Goal: Check status: Check status

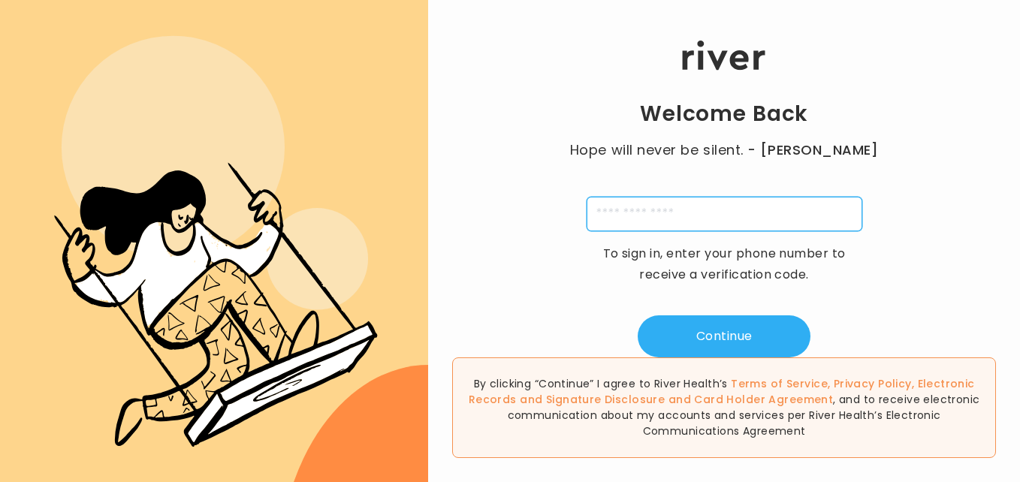
click at [691, 213] on input "tel" at bounding box center [724, 214] width 276 height 35
type input "**********"
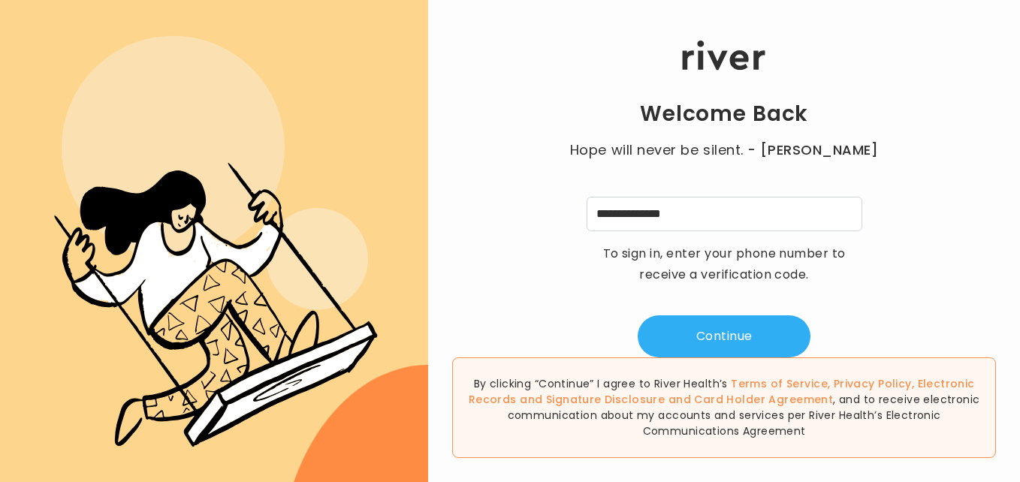
click at [924, 266] on div "**********" at bounding box center [724, 199] width 592 height 317
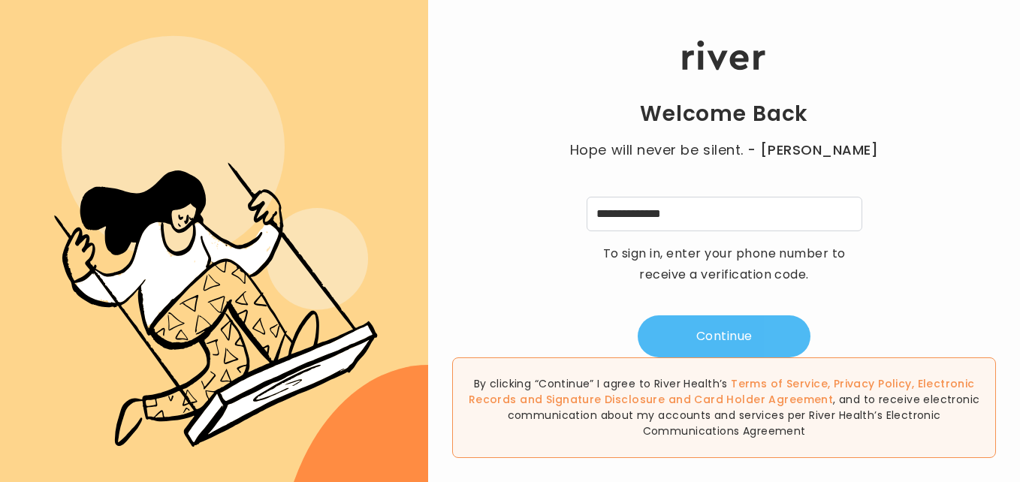
click at [719, 330] on button "Continue" at bounding box center [724, 336] width 173 height 42
type input "*"
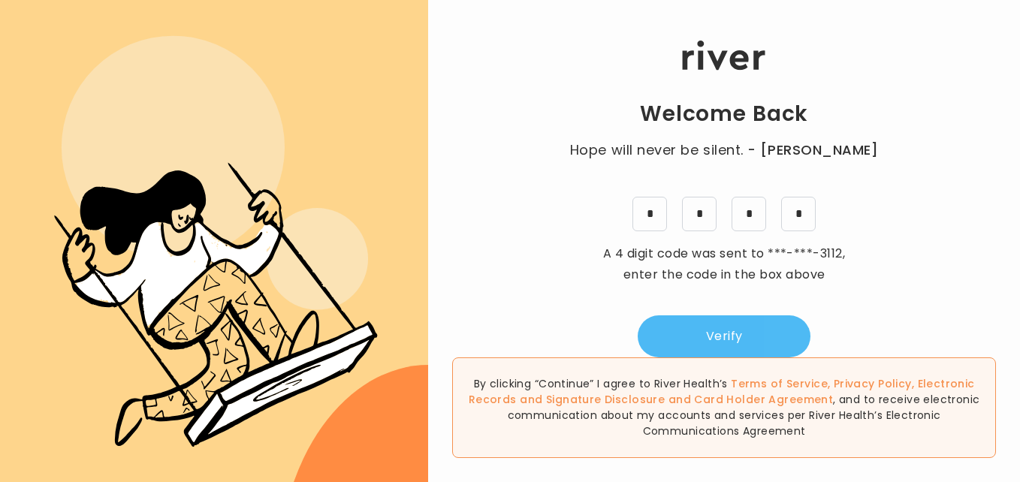
click at [729, 334] on button "Verify" at bounding box center [724, 336] width 173 height 42
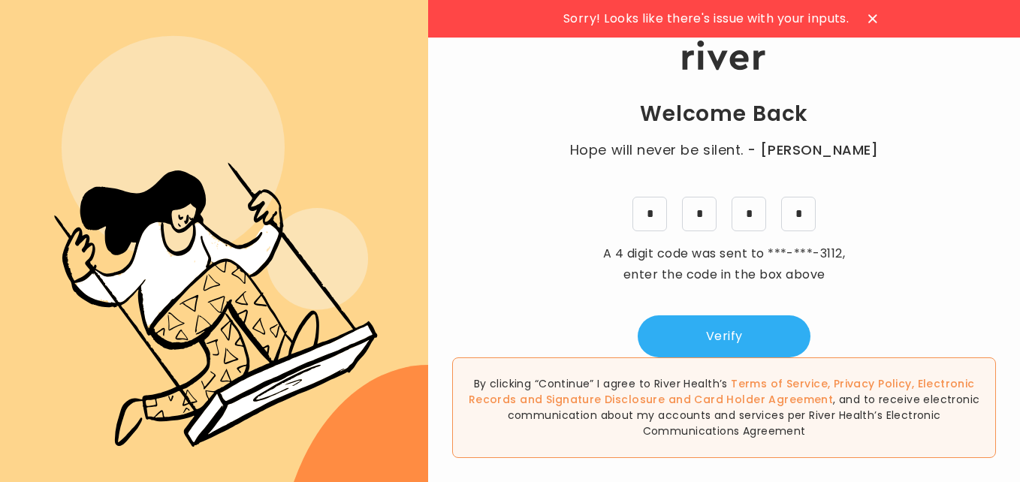
click at [876, 17] on icon at bounding box center [873, 18] width 8 height 8
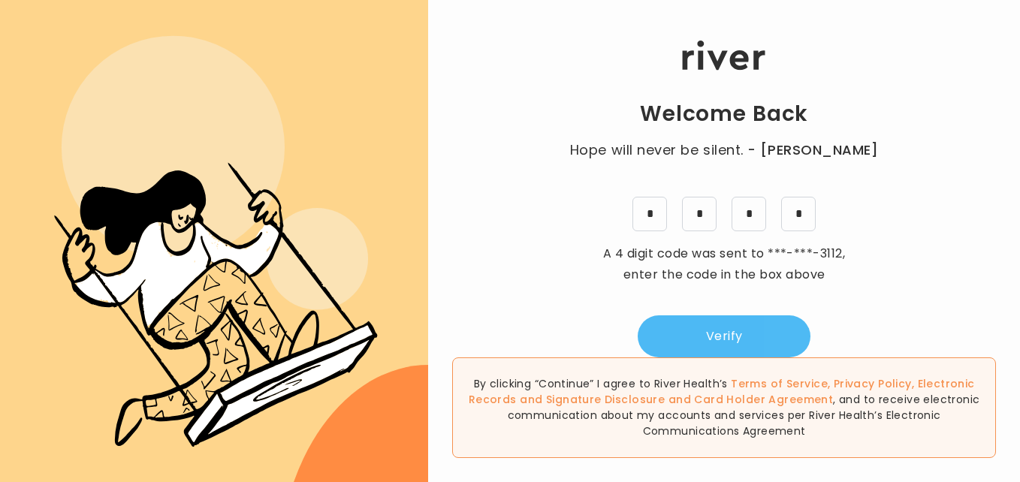
click at [746, 337] on button "Verify" at bounding box center [724, 336] width 173 height 42
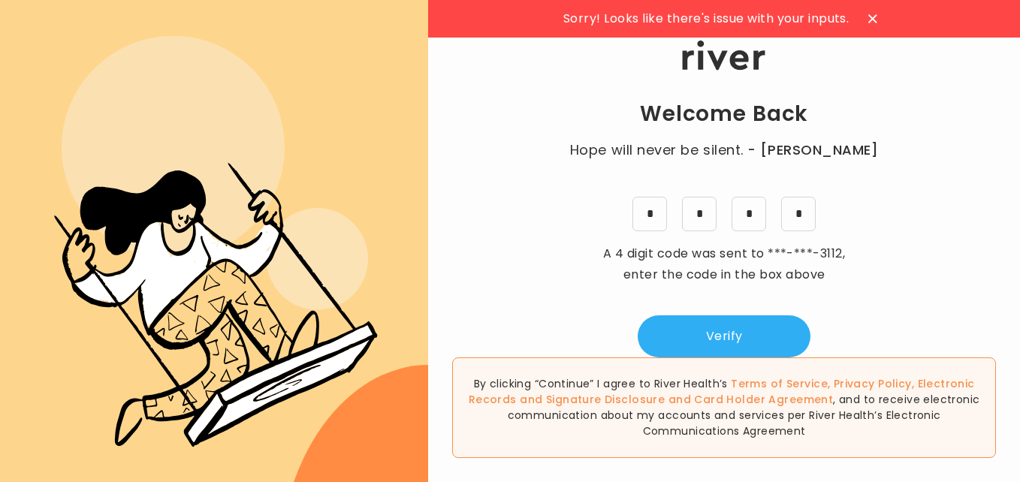
click at [870, 17] on icon at bounding box center [872, 18] width 9 height 9
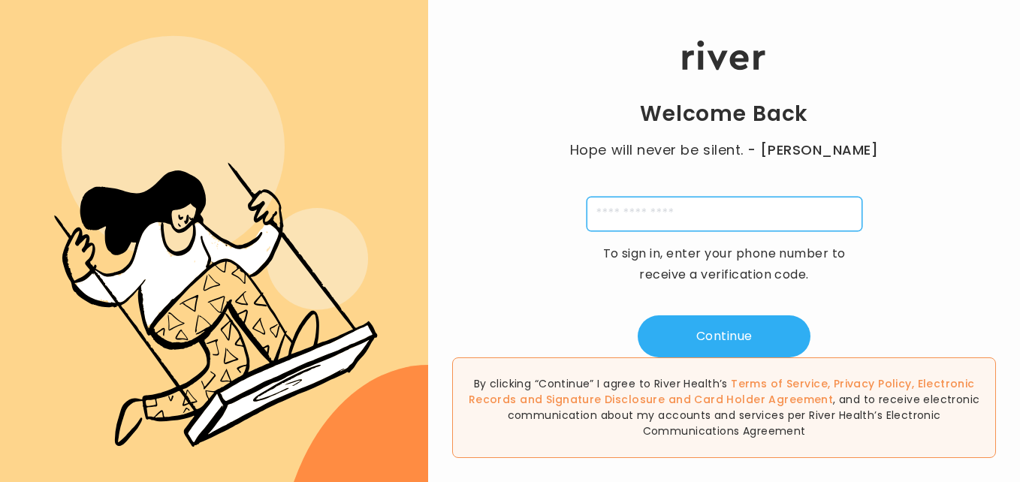
click at [629, 215] on input "tel" at bounding box center [724, 214] width 276 height 35
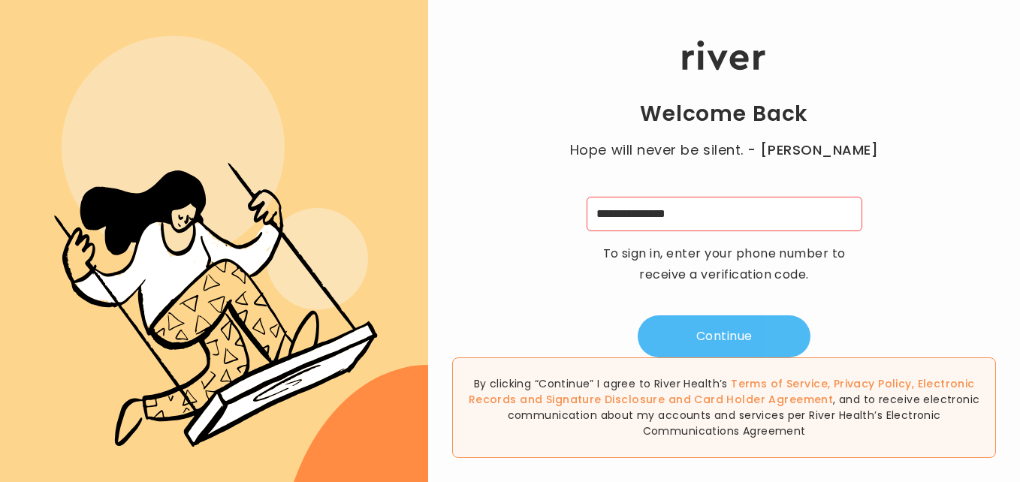
click at [709, 336] on button "Continue" at bounding box center [724, 336] width 173 height 42
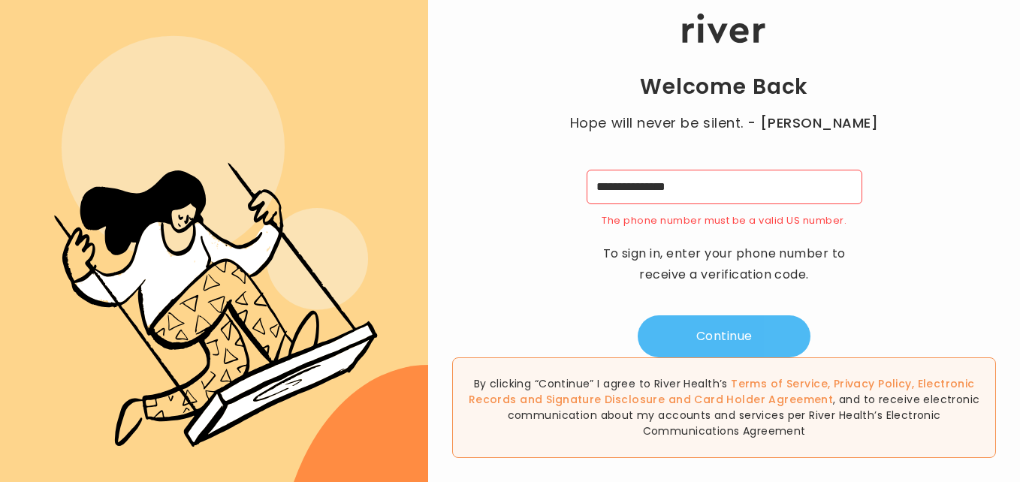
click at [709, 336] on button "Continue" at bounding box center [724, 336] width 173 height 42
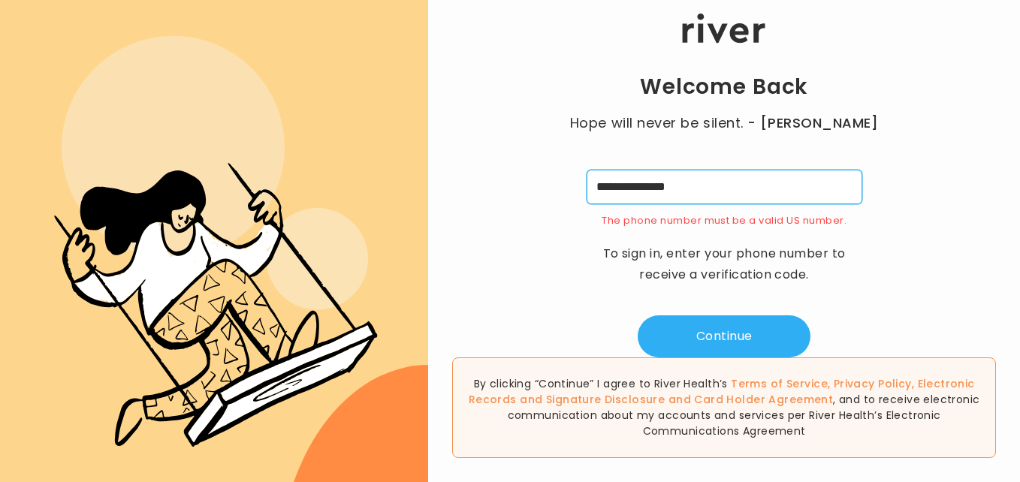
click at [697, 181] on input "**********" at bounding box center [724, 187] width 276 height 35
type input "*"
type input "**********"
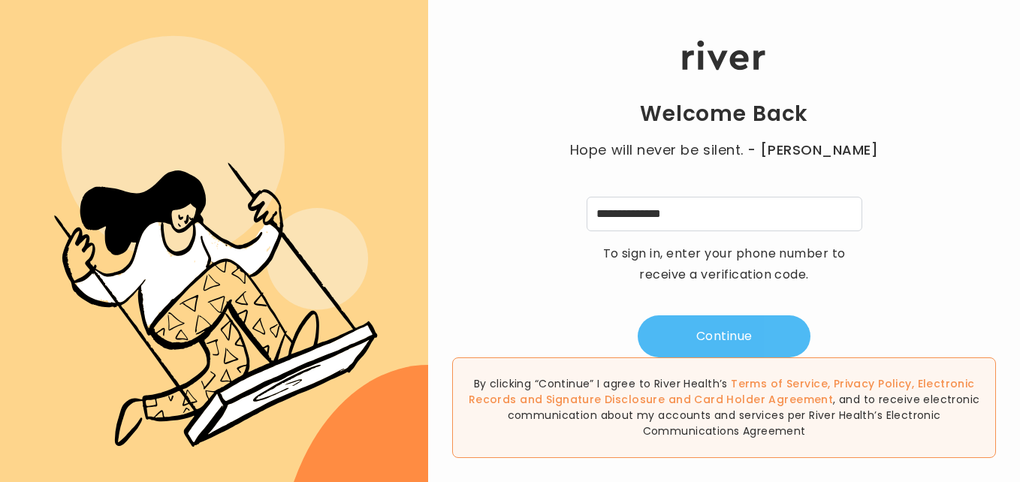
click at [725, 327] on button "Continue" at bounding box center [724, 336] width 173 height 42
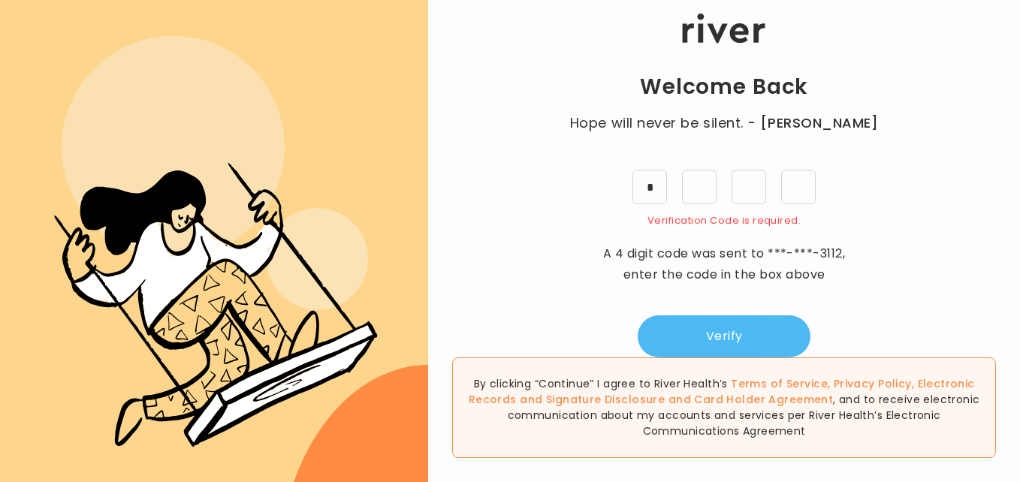
type input "*"
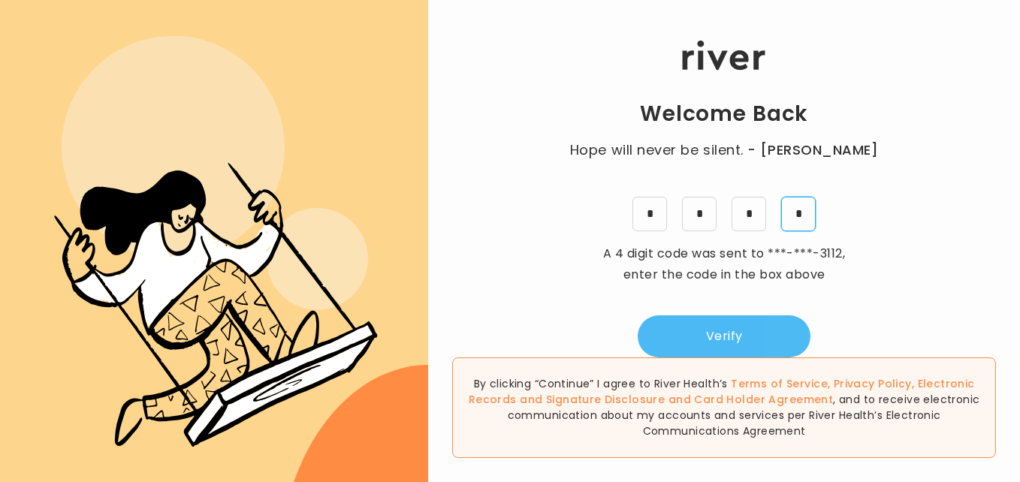
type input "*"
click at [726, 334] on button "Verify" at bounding box center [724, 336] width 173 height 42
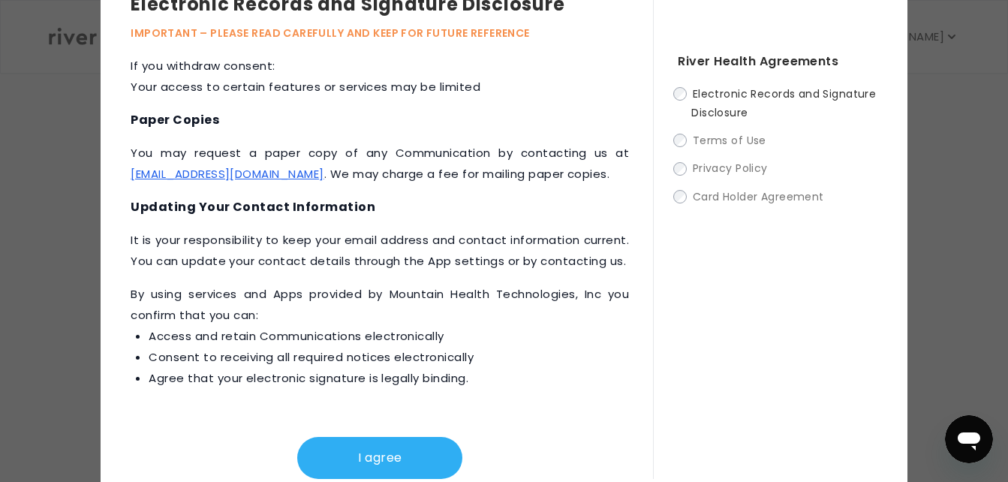
scroll to position [60, 0]
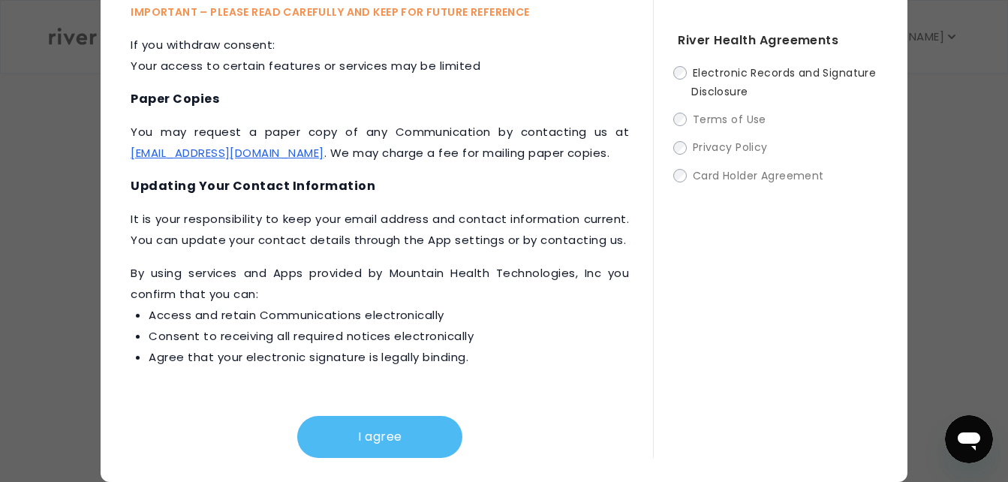
click at [411, 433] on button "I agree" at bounding box center [379, 437] width 165 height 42
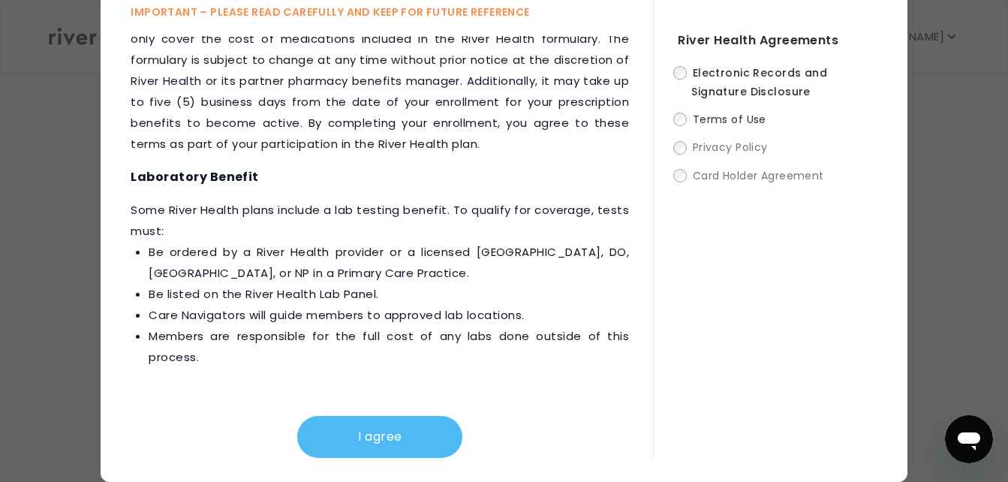
click at [432, 433] on button "I agree" at bounding box center [379, 437] width 165 height 42
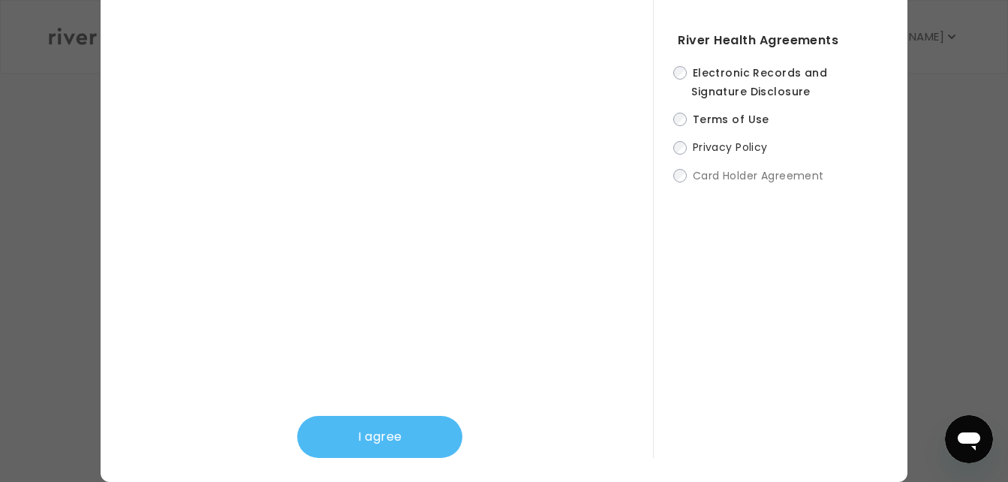
click at [411, 435] on button "I agree" at bounding box center [379, 437] width 165 height 42
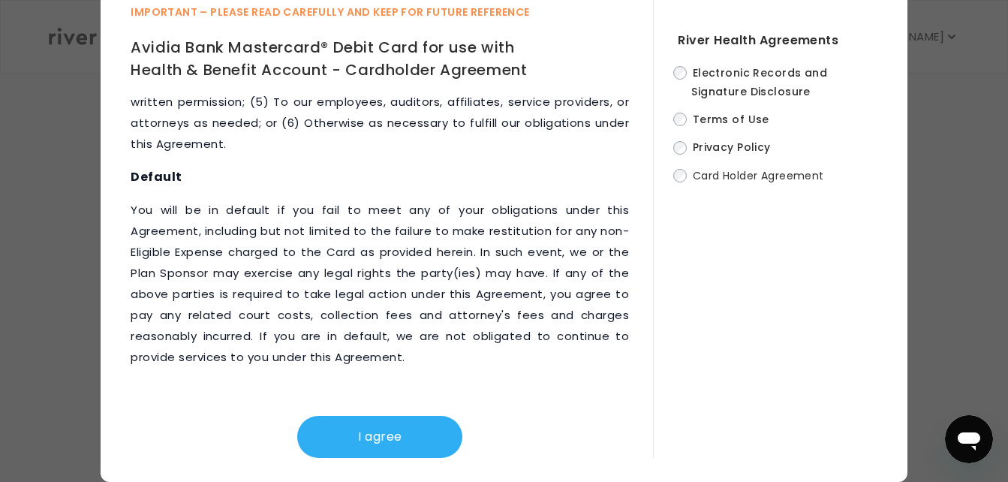
scroll to position [8652, 0]
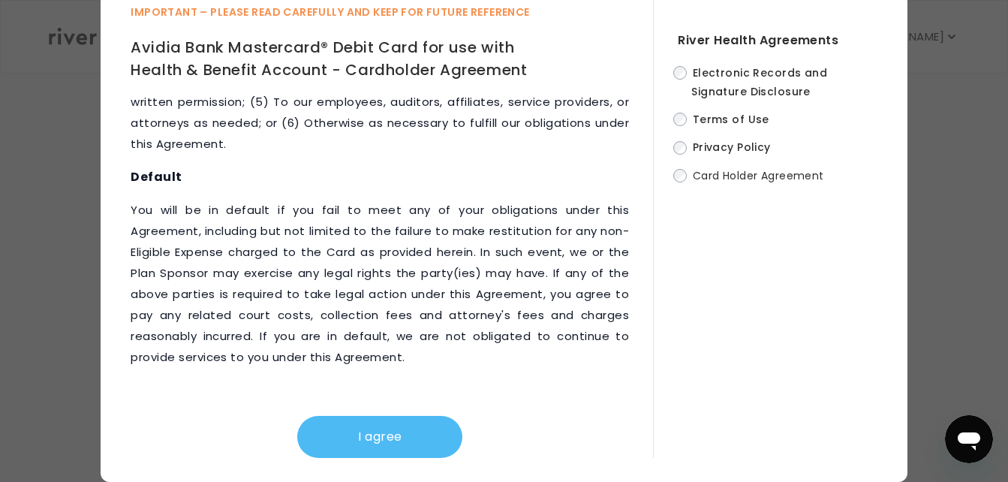
click at [350, 438] on button "I agree" at bounding box center [379, 437] width 165 height 42
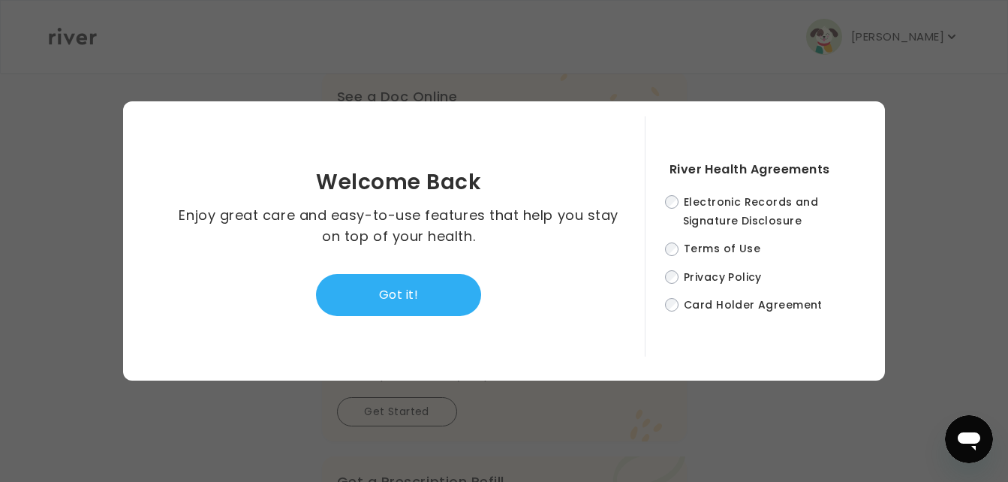
scroll to position [0, 0]
click at [439, 298] on button "Got it!" at bounding box center [398, 295] width 165 height 42
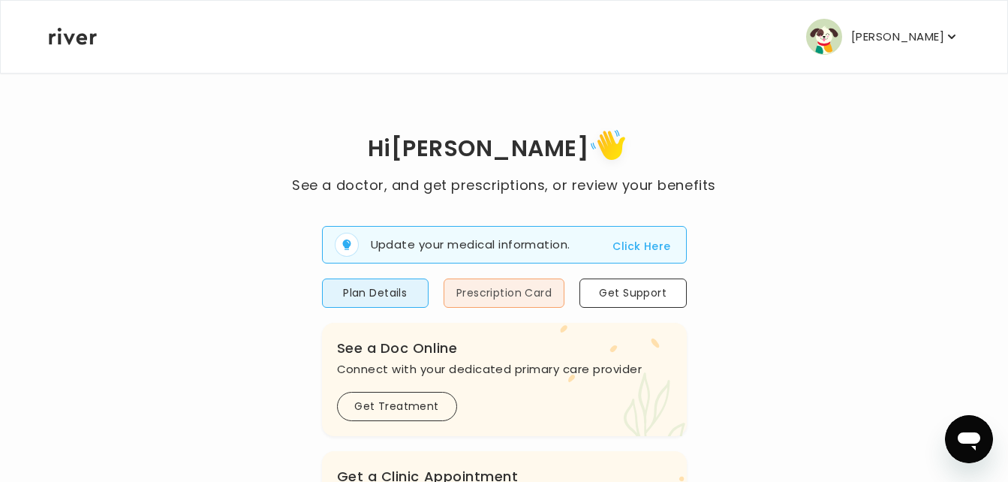
click at [495, 296] on button "Prescription Card" at bounding box center [504, 293] width 121 height 29
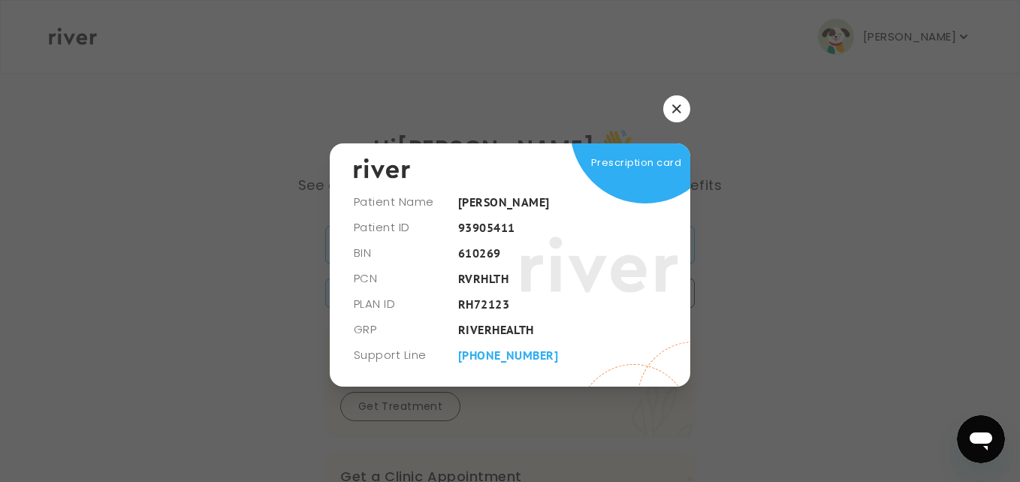
click at [675, 105] on icon "button" at bounding box center [676, 108] width 9 height 9
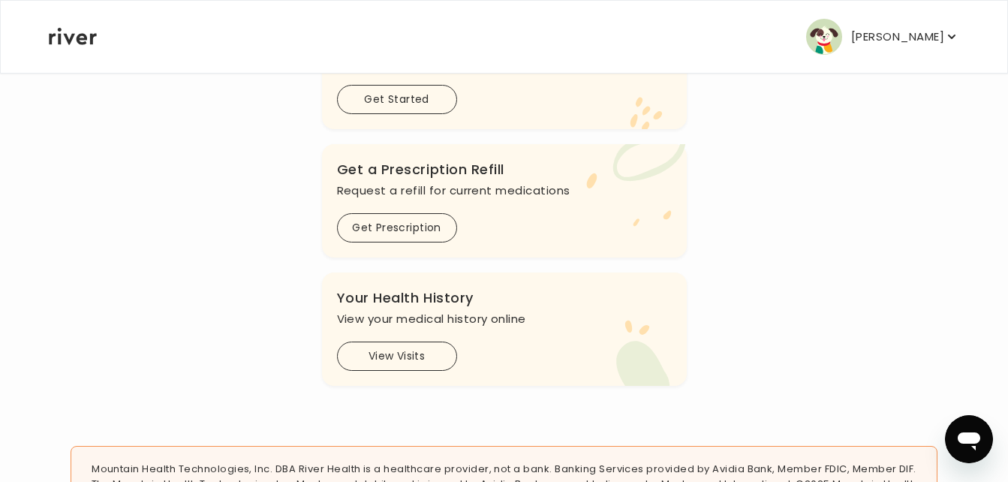
scroll to position [601, 0]
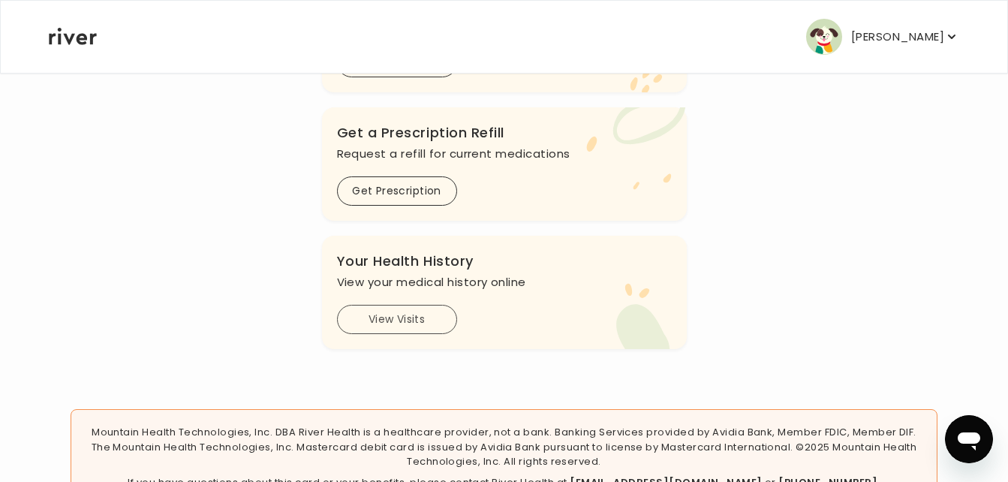
click at [398, 315] on button "View Visits" at bounding box center [397, 319] width 120 height 29
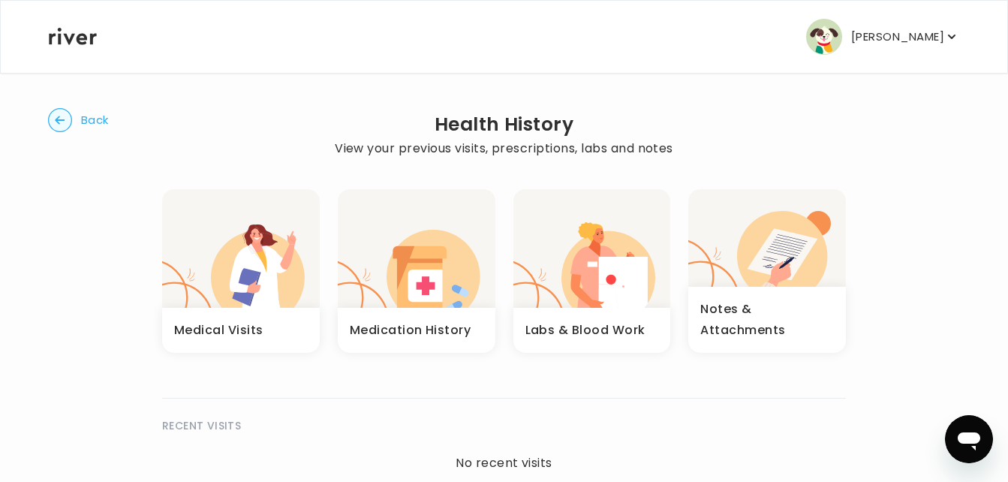
click at [240, 328] on h3 "Medical Visits" at bounding box center [218, 330] width 89 height 21
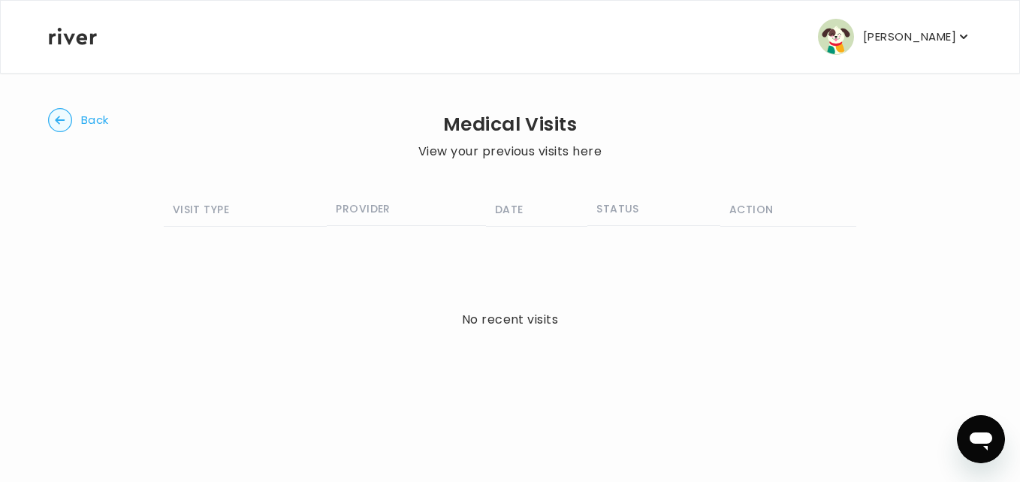
click at [62, 119] on circle "button" at bounding box center [60, 120] width 23 height 23
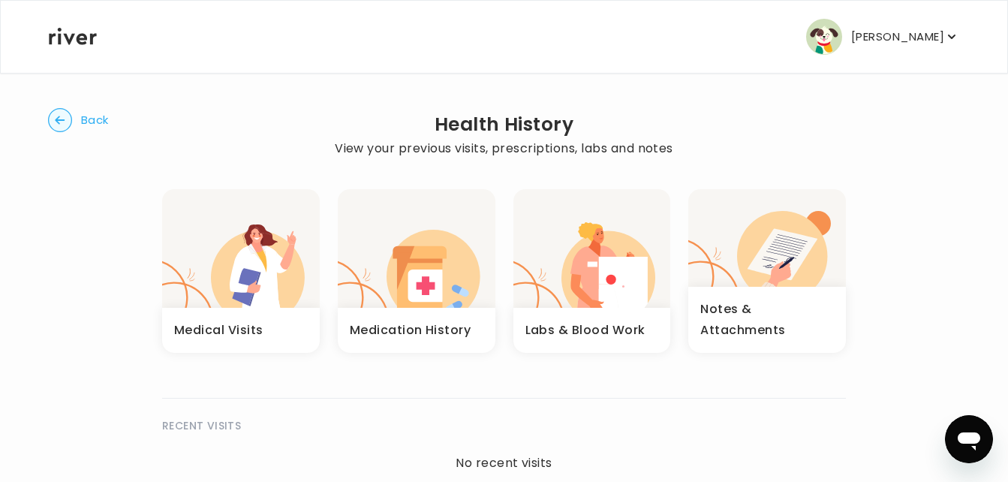
click at [59, 123] on icon "button" at bounding box center [60, 120] width 10 height 8
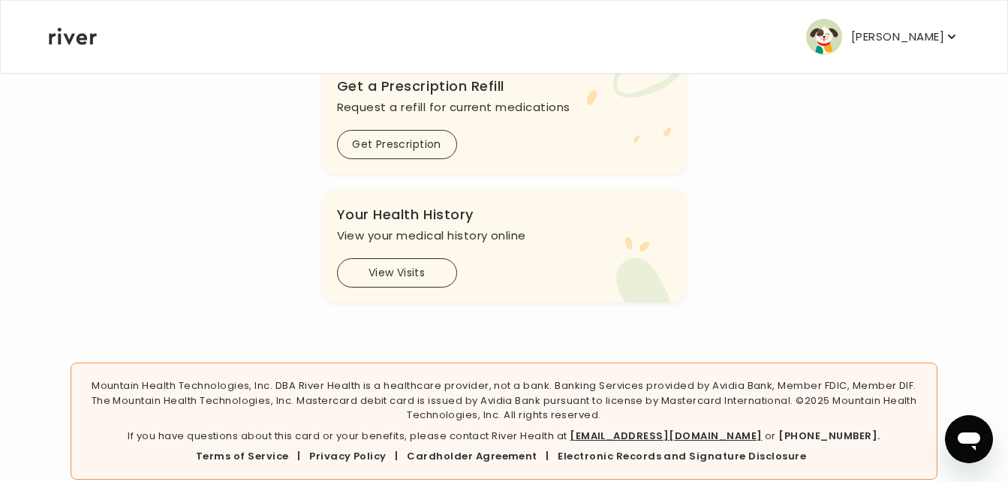
scroll to position [669, 0]
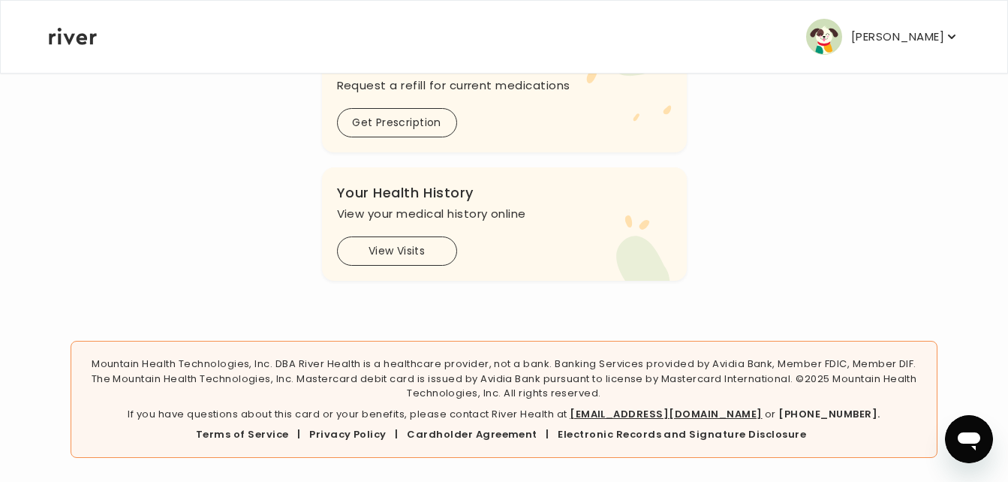
click at [633, 414] on link "[EMAIL_ADDRESS][DOMAIN_NAME]" at bounding box center [666, 414] width 192 height 14
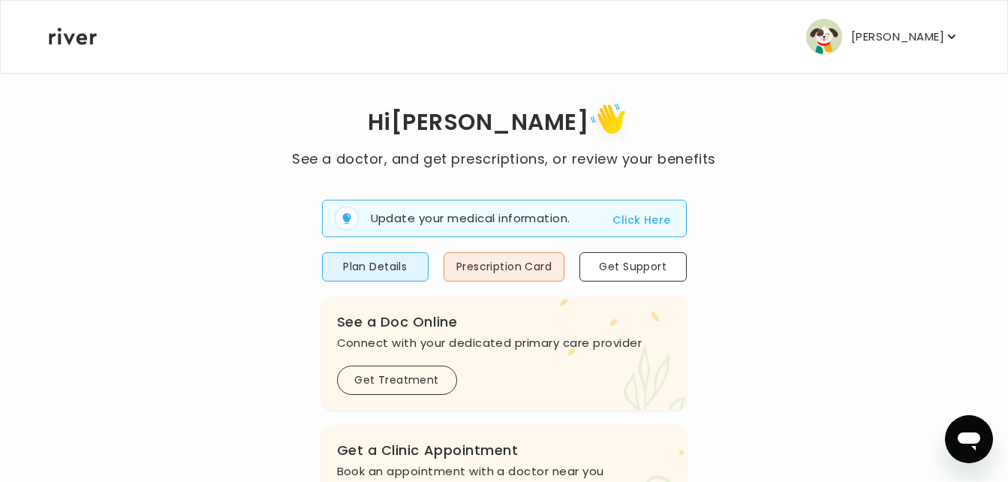
scroll to position [0, 0]
